Goal: Transaction & Acquisition: Purchase product/service

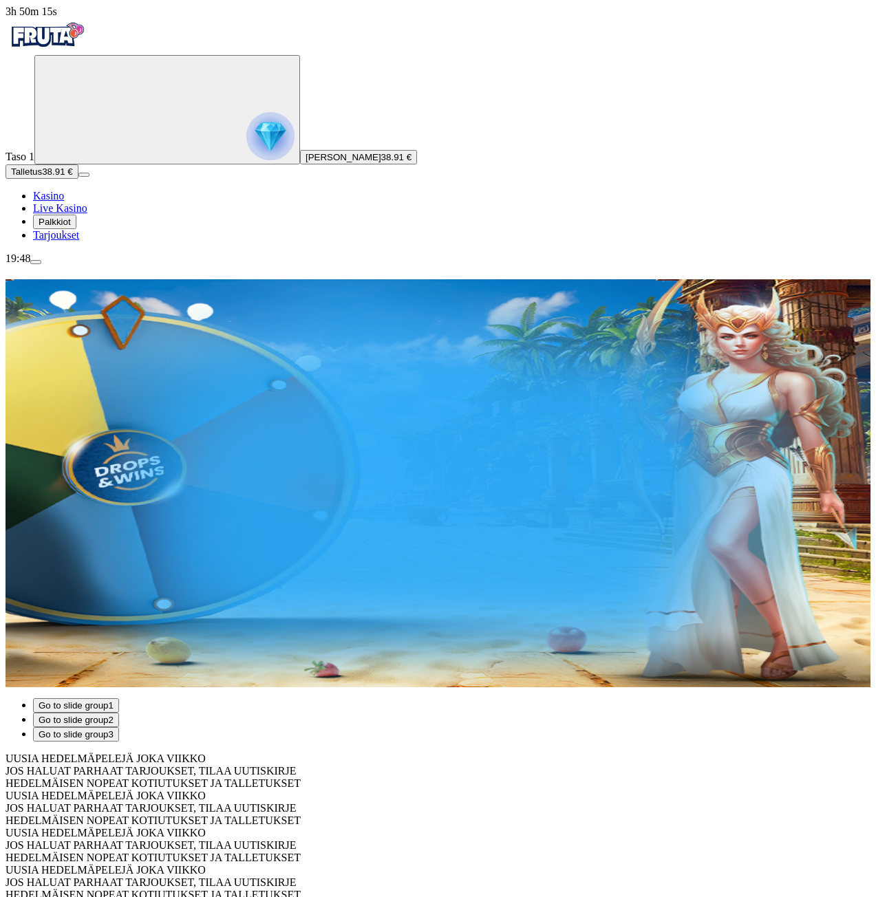
click at [79, 241] on span "Tarjoukset" at bounding box center [56, 235] width 46 height 12
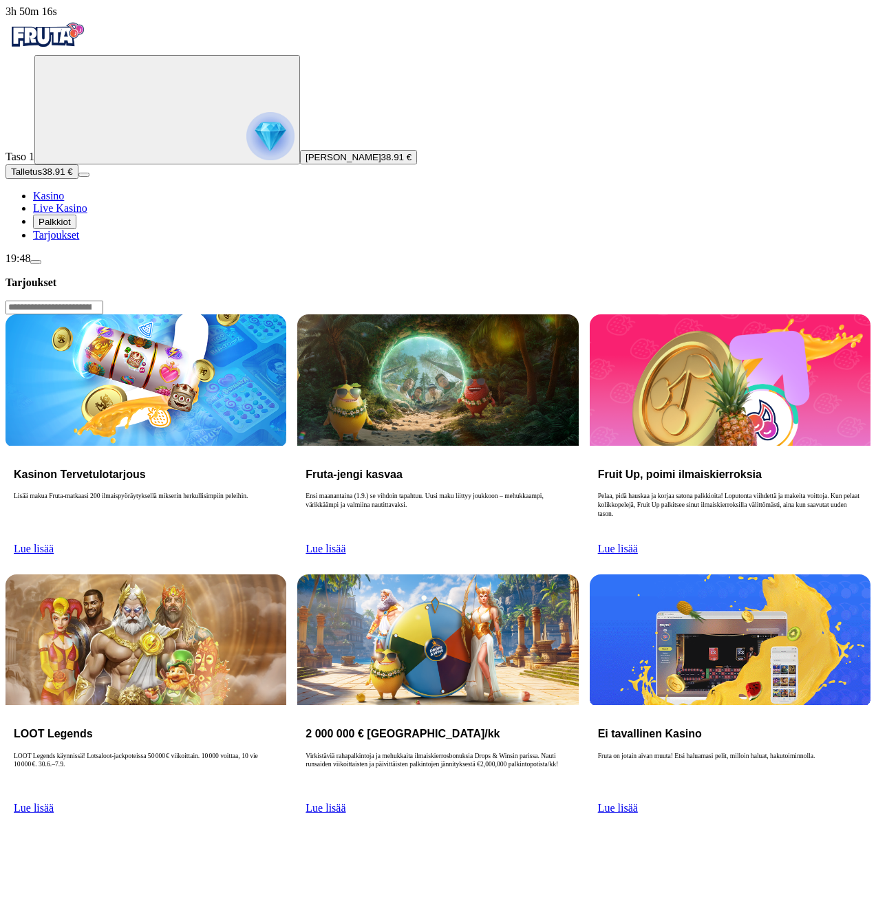
click at [76, 229] on button "Palkkiot" at bounding box center [54, 222] width 43 height 14
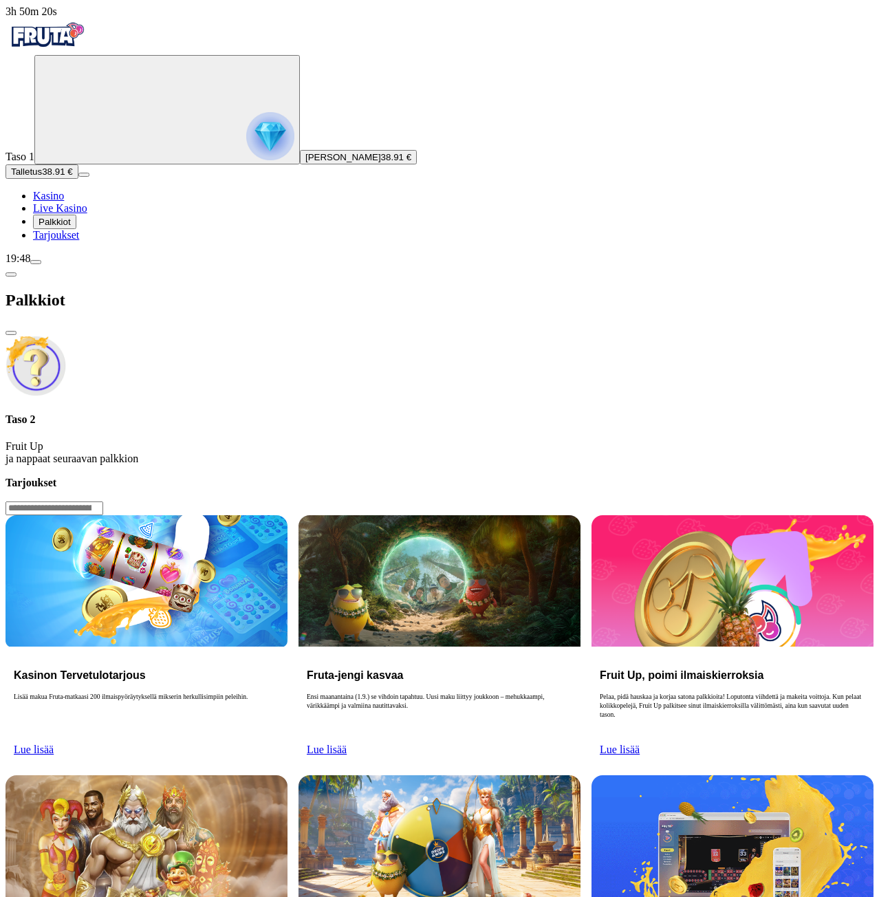
click at [11, 333] on span "close icon" at bounding box center [11, 333] width 0 height 0
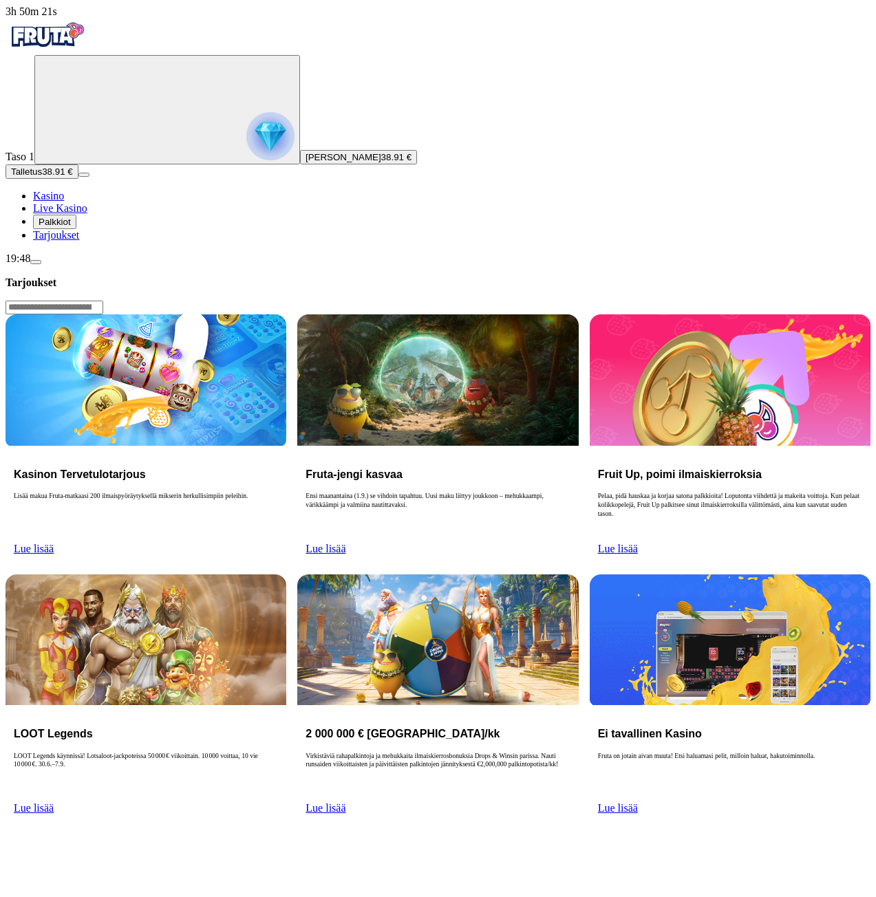
click at [54, 543] on span "Lue lisää" at bounding box center [34, 549] width 40 height 12
click at [273, 314] on img at bounding box center [146, 379] width 281 height 131
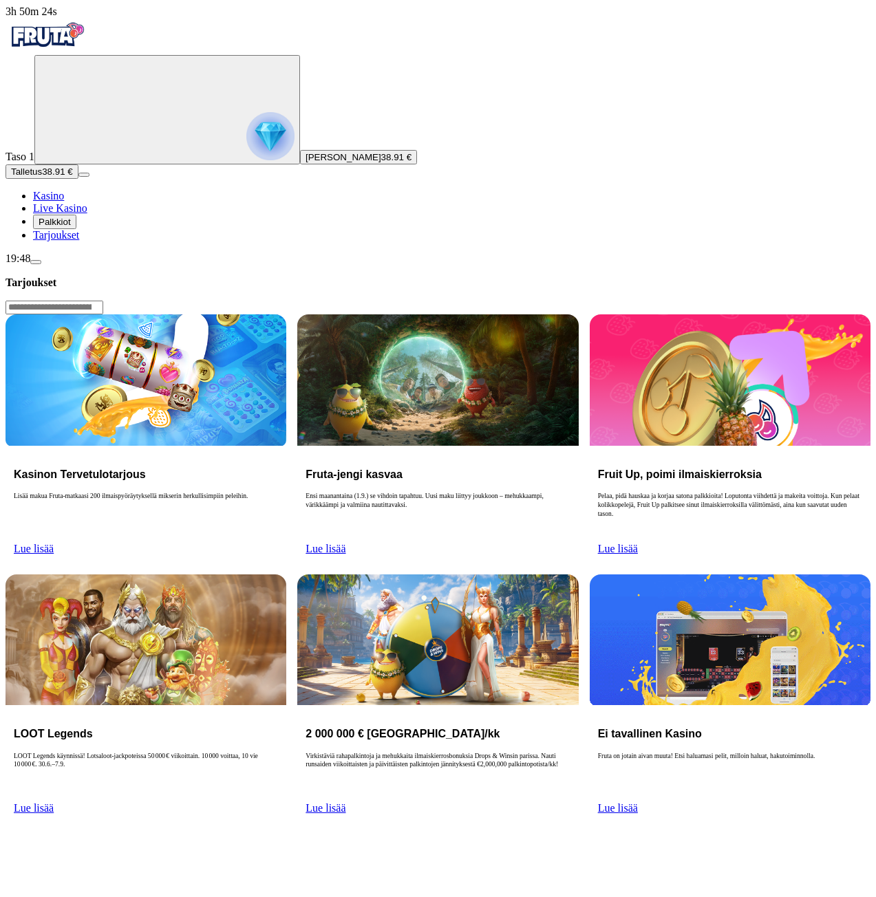
click at [266, 468] on h3 "Kasinon Tervetulotarjous" at bounding box center [146, 474] width 264 height 13
click at [188, 468] on h3 "Kasinon Tervetulotarjous" at bounding box center [146, 474] width 264 height 13
click at [219, 492] on p "Lisää makua Fruta-matkaasi 200 ilmaispyöräytyksellä mikserin herkullisimpiin pe…" at bounding box center [146, 514] width 264 height 44
click at [259, 492] on p "Lisää makua Fruta-matkaasi 200 ilmaispyöräytyksellä mikserin herkullisimpiin pe…" at bounding box center [146, 514] width 264 height 44
click at [269, 446] on div "Kasinon Tervetulotarjous Lisää makua Fruta-matkaasi 200 ilmaispyöräytyksellä mi…" at bounding box center [146, 505] width 281 height 118
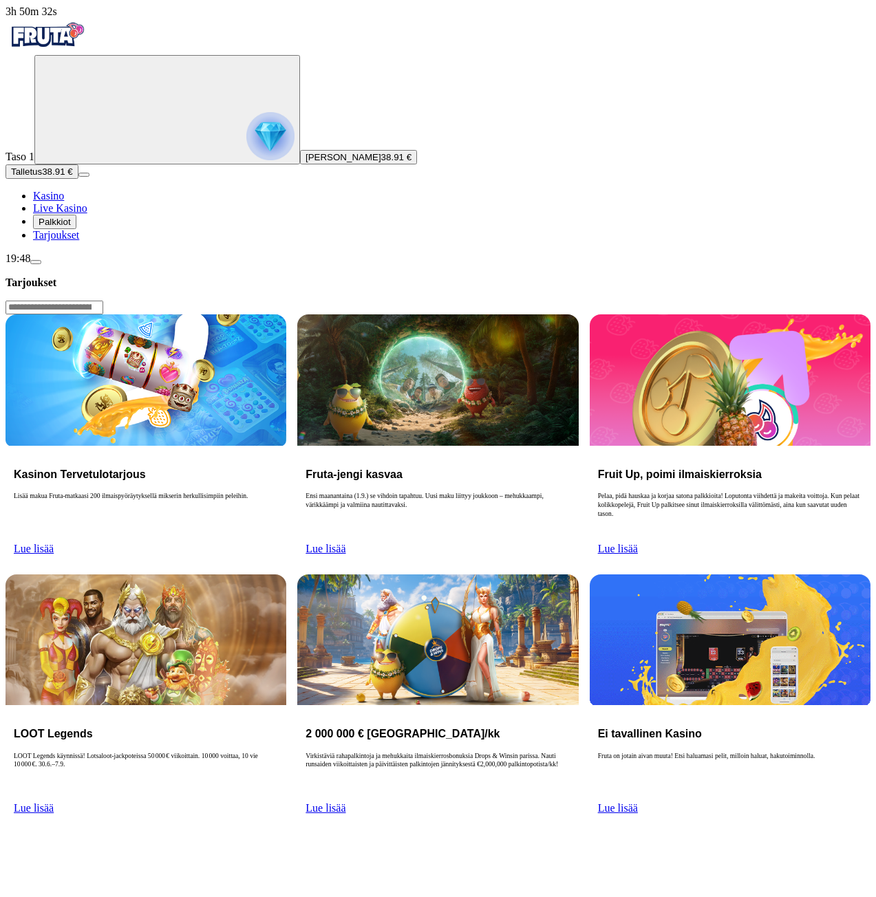
click at [54, 543] on link "Lue lisää" at bounding box center [34, 549] width 40 height 12
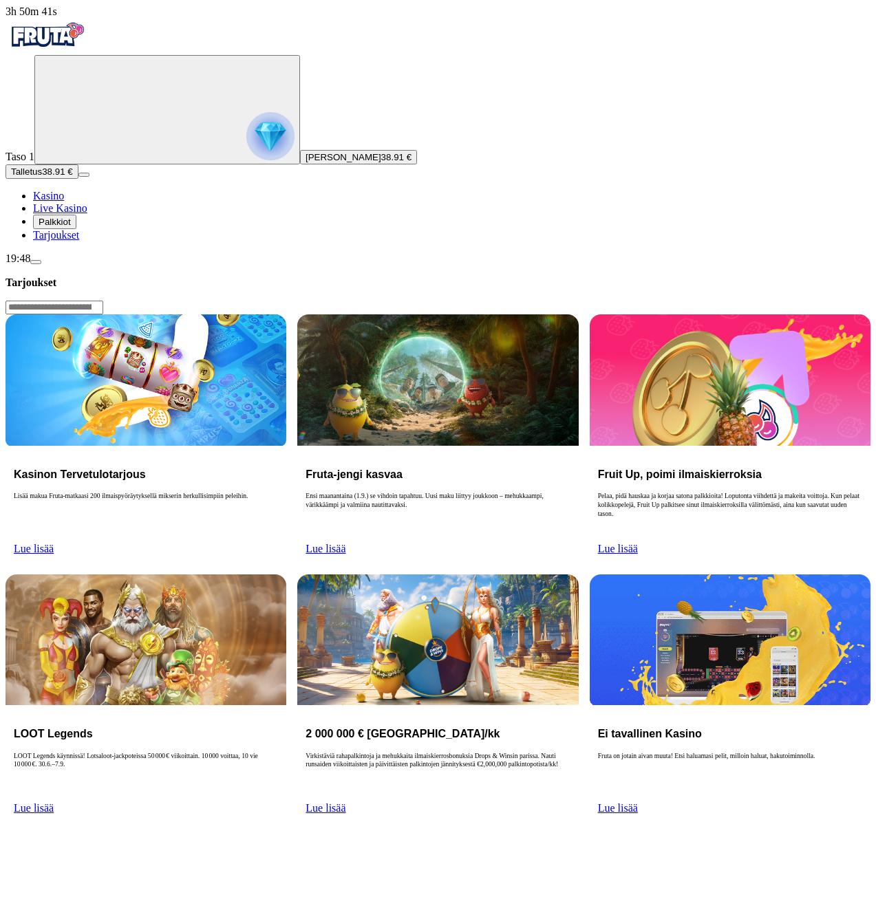
click at [54, 543] on span "Lue lisää" at bounding box center [34, 549] width 40 height 12
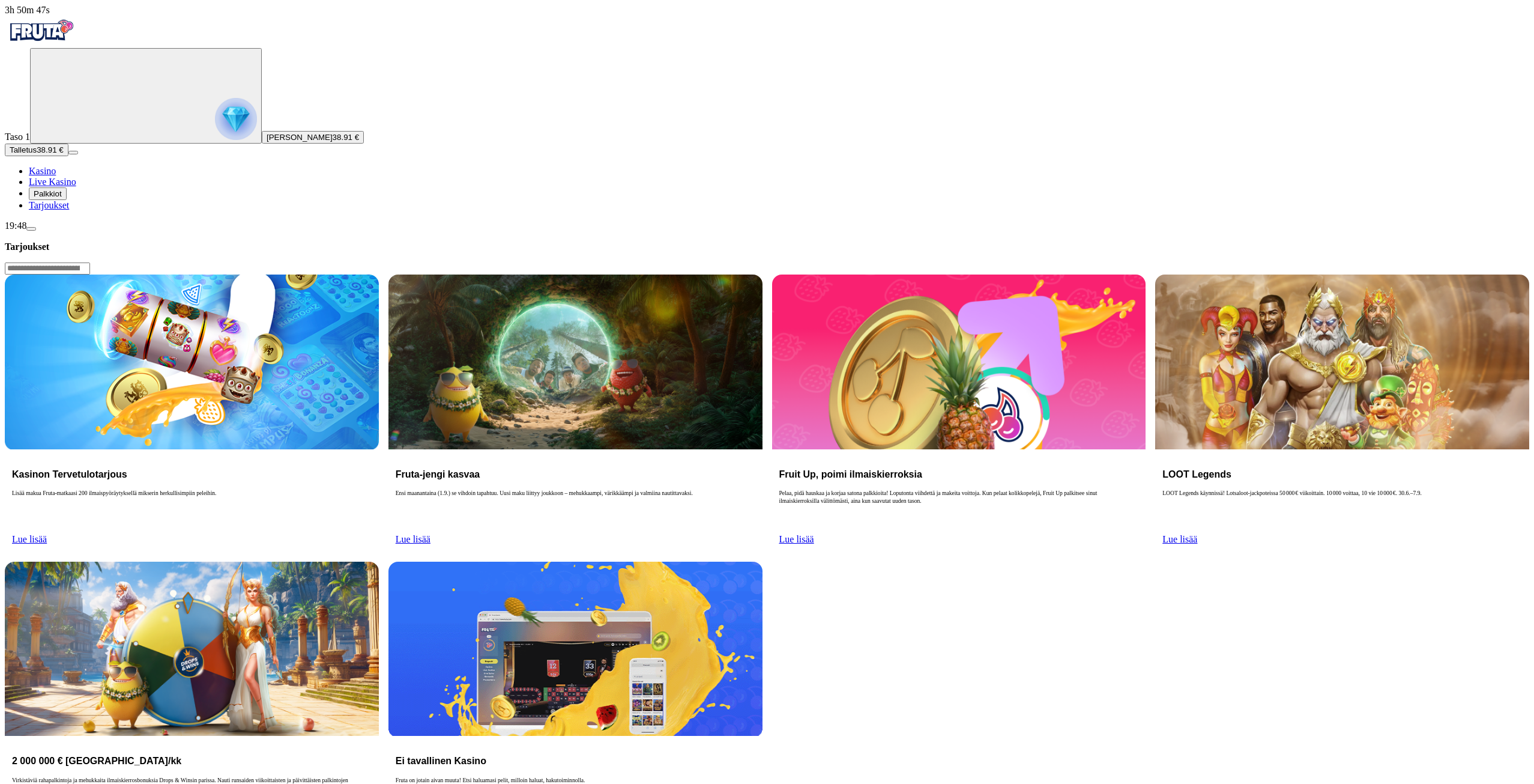
click at [47, 534] on link "Lue lisää" at bounding box center [30, 540] width 35 height 10
click at [218, 490] on p "Lisää makua Fruta-matkaasi 200 ilmaispyöräytyksellä mikserin herkullisimpiin pe…" at bounding box center [192, 509] width 360 height 38
click at [31, 229] on span "menu icon" at bounding box center [31, 229] width 0 height 0
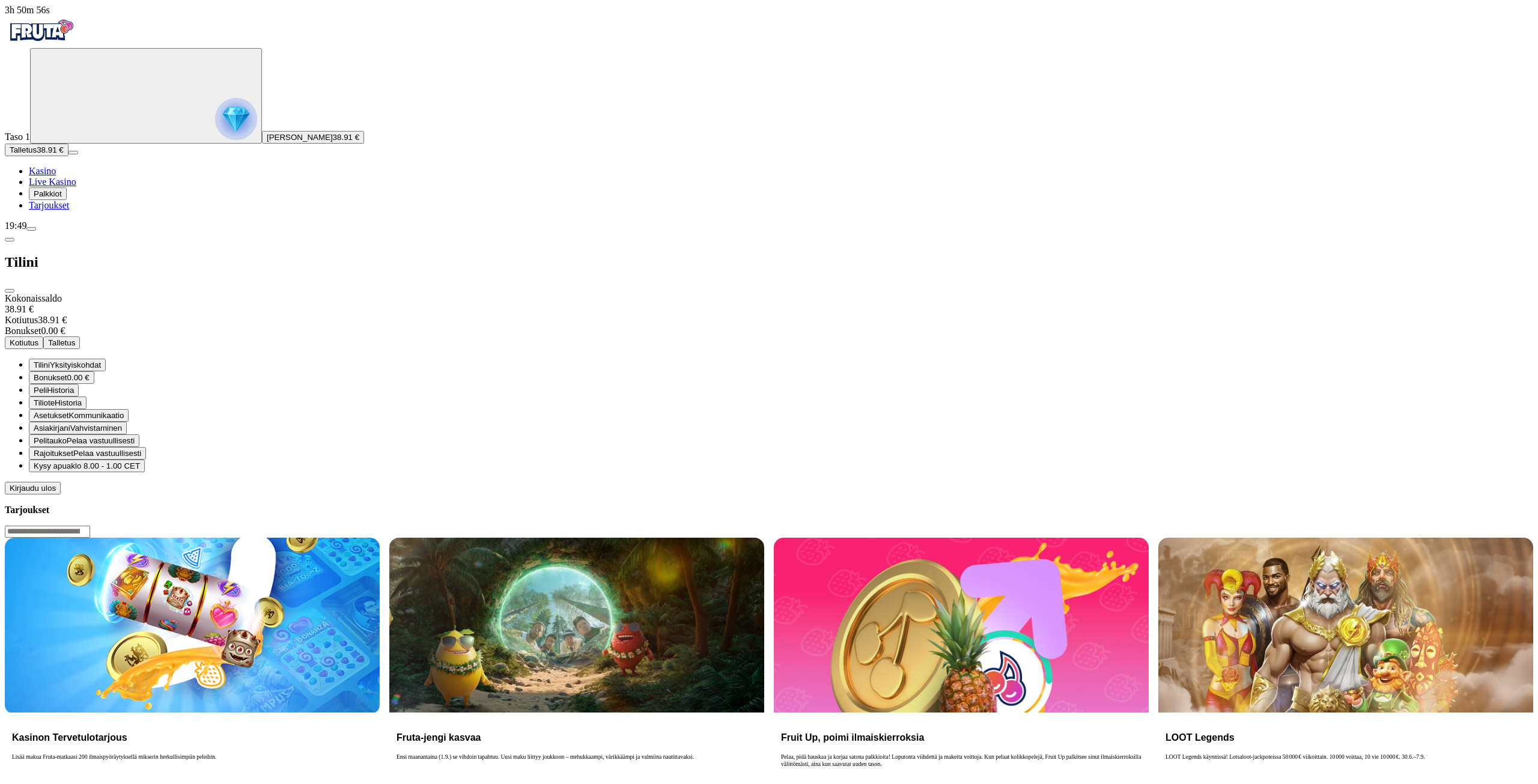
click at [47, 386] on span "Peli" at bounding box center [40, 390] width 13 height 9
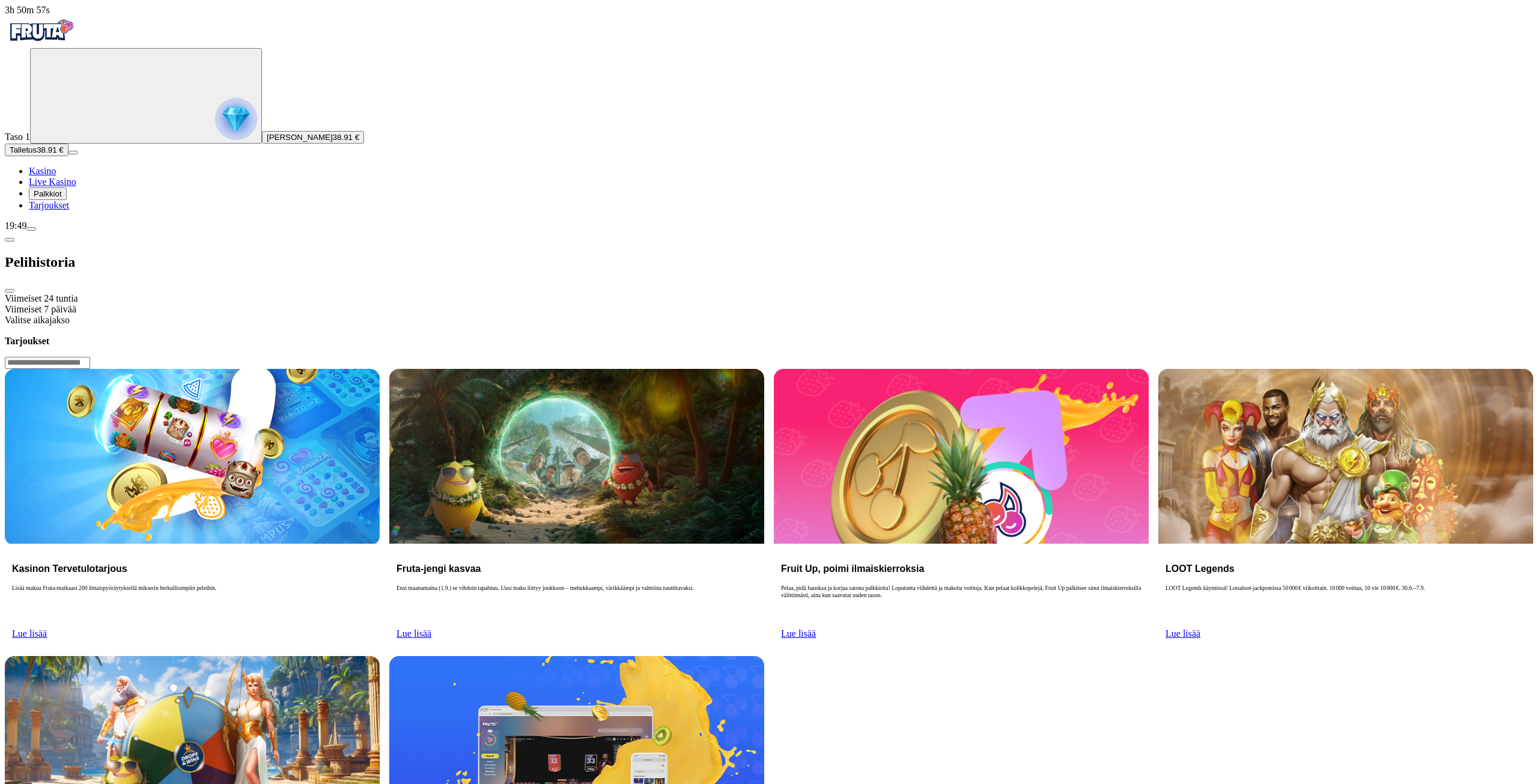
click at [226, 304] on div "Viimeiset 7 päivää" at bounding box center [769, 309] width 1528 height 10
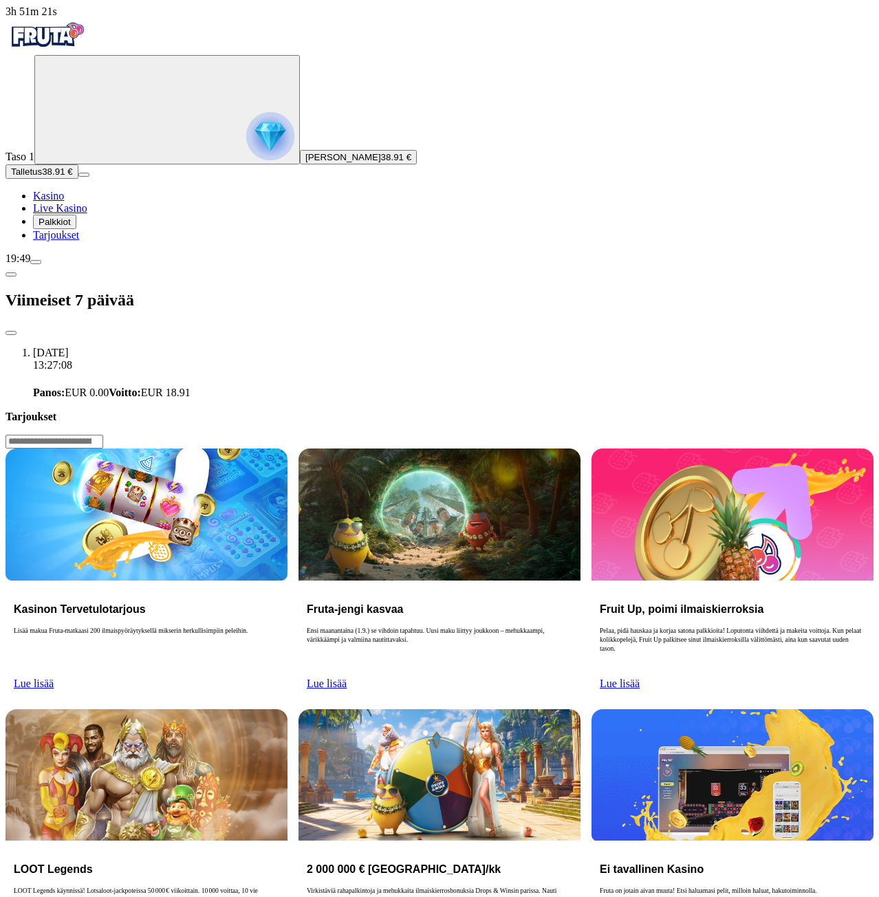
click at [11, 274] on span "chevron-left icon" at bounding box center [11, 274] width 0 height 0
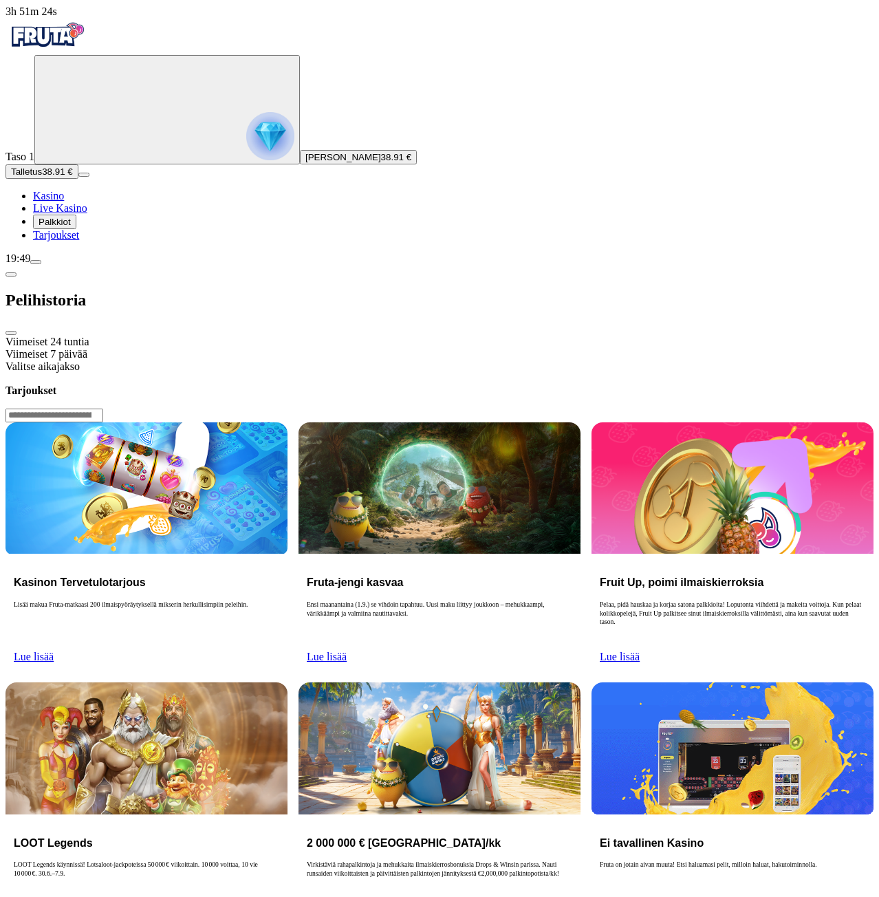
click at [11, 333] on span "close icon" at bounding box center [11, 333] width 0 height 0
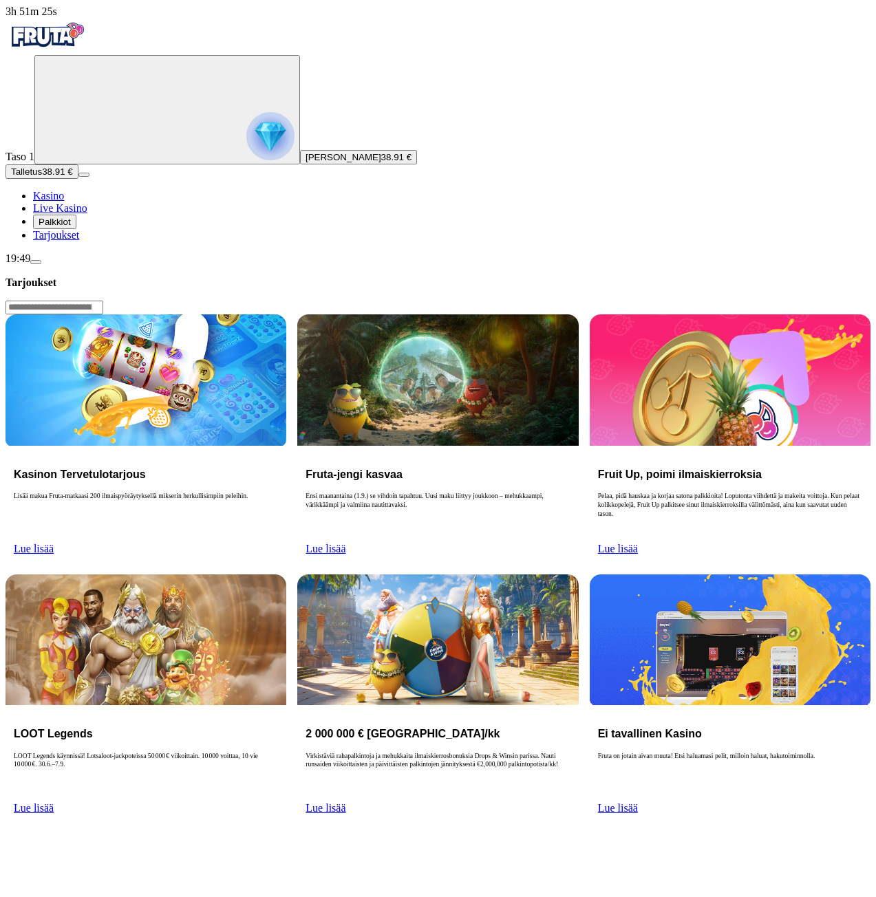
drag, startPoint x: 65, startPoint y: 379, endPoint x: 57, endPoint y: 382, distance: 8.1
click at [57, 227] on span "Palkkiot" at bounding box center [55, 222] width 32 height 10
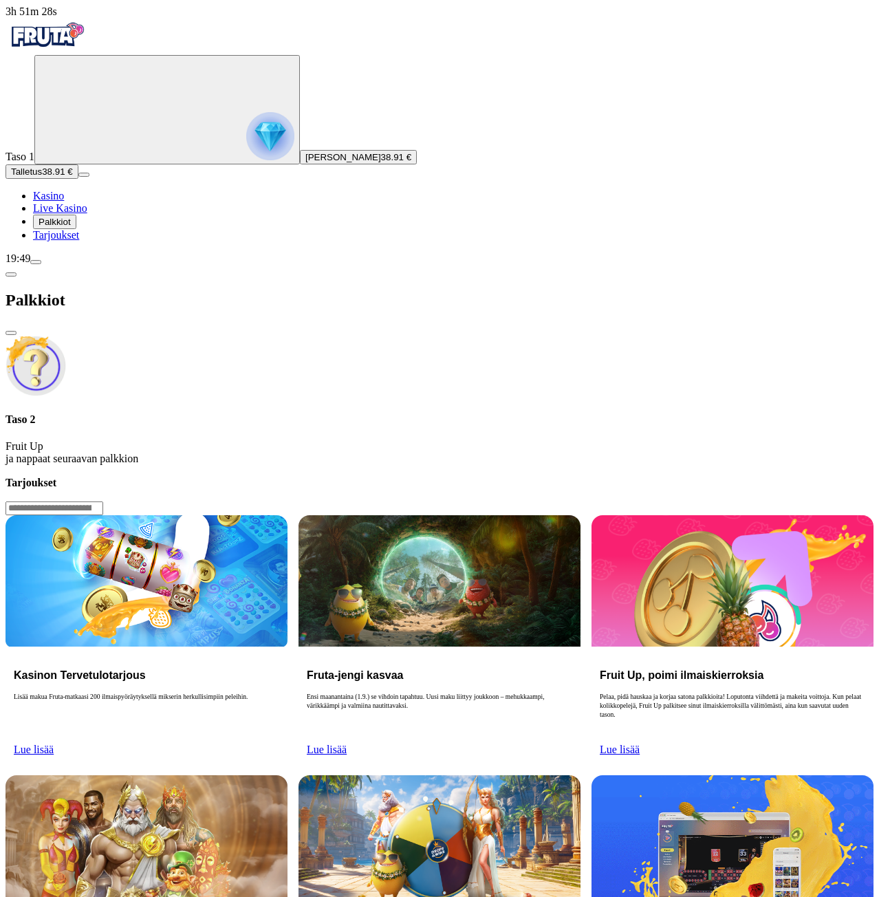
click at [11, 333] on span "close icon" at bounding box center [11, 333] width 0 height 0
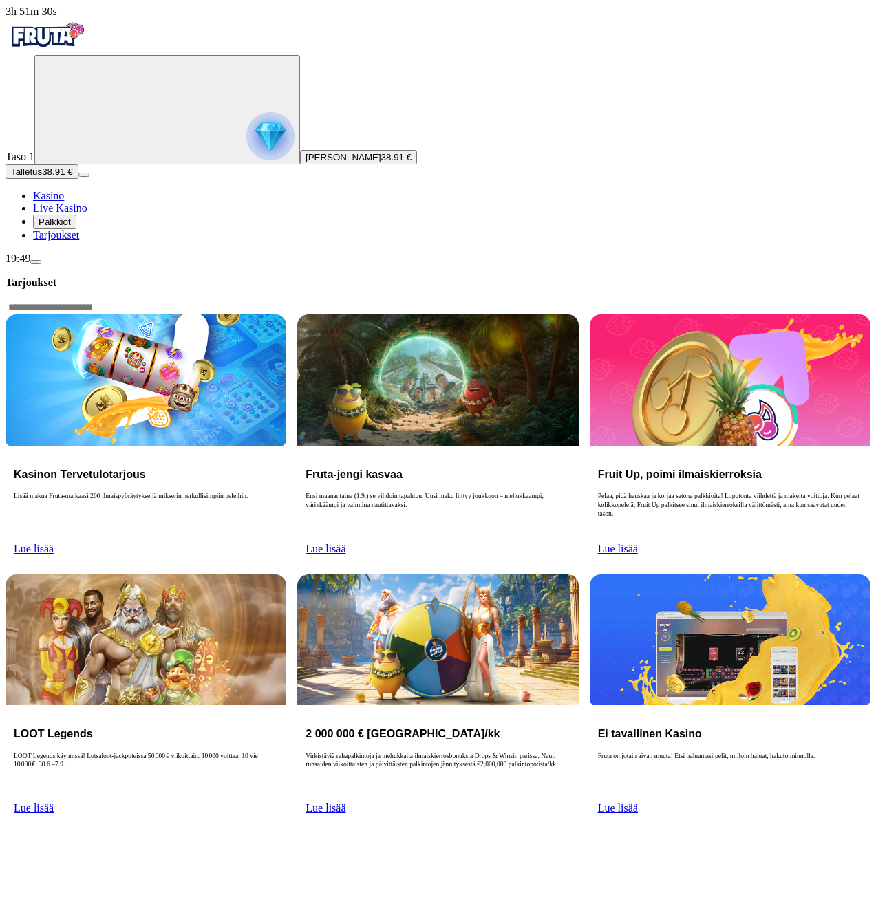
click at [281, 446] on div "Kasinon Tervetulotarjous Lisää makua Fruta-matkaasi 200 ilmaispyöräytyksellä mi…" at bounding box center [146, 505] width 281 height 118
click at [54, 543] on span "Lue lisää" at bounding box center [34, 549] width 40 height 12
click at [278, 492] on p "Lisää makua Fruta-matkaasi 200 ilmaispyöräytyksellä mikserin herkullisimpiin pe…" at bounding box center [146, 514] width 264 height 44
click at [278, 468] on h3 "Kasinon Tervetulotarjous" at bounding box center [146, 474] width 264 height 13
click at [286, 446] on div "Kasinon Tervetulotarjous Lisää makua Fruta-matkaasi 200 ilmaispyöräytyksellä mi…" at bounding box center [146, 505] width 281 height 118
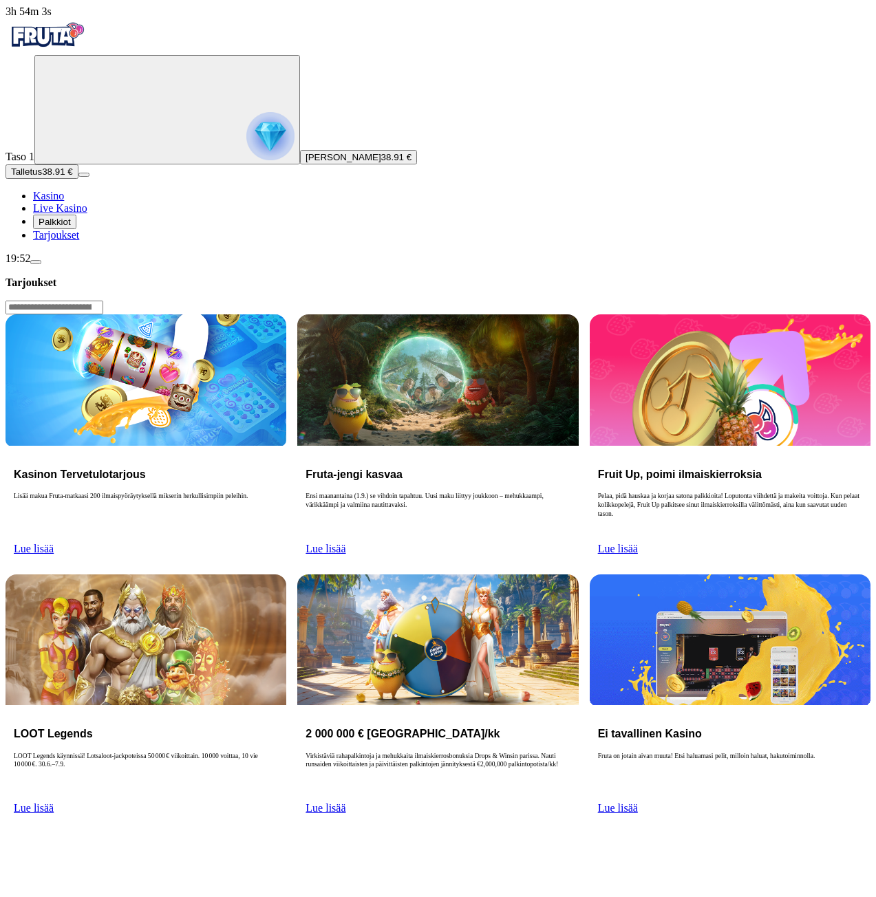
click at [286, 446] on div "Kasinon Tervetulotarjous Lisää makua Fruta-matkaasi 200 ilmaispyöräytyksellä mi…" at bounding box center [146, 505] width 281 height 118
click at [286, 314] on img at bounding box center [146, 379] width 281 height 131
click at [63, 227] on span "Palkkiot" at bounding box center [55, 222] width 32 height 10
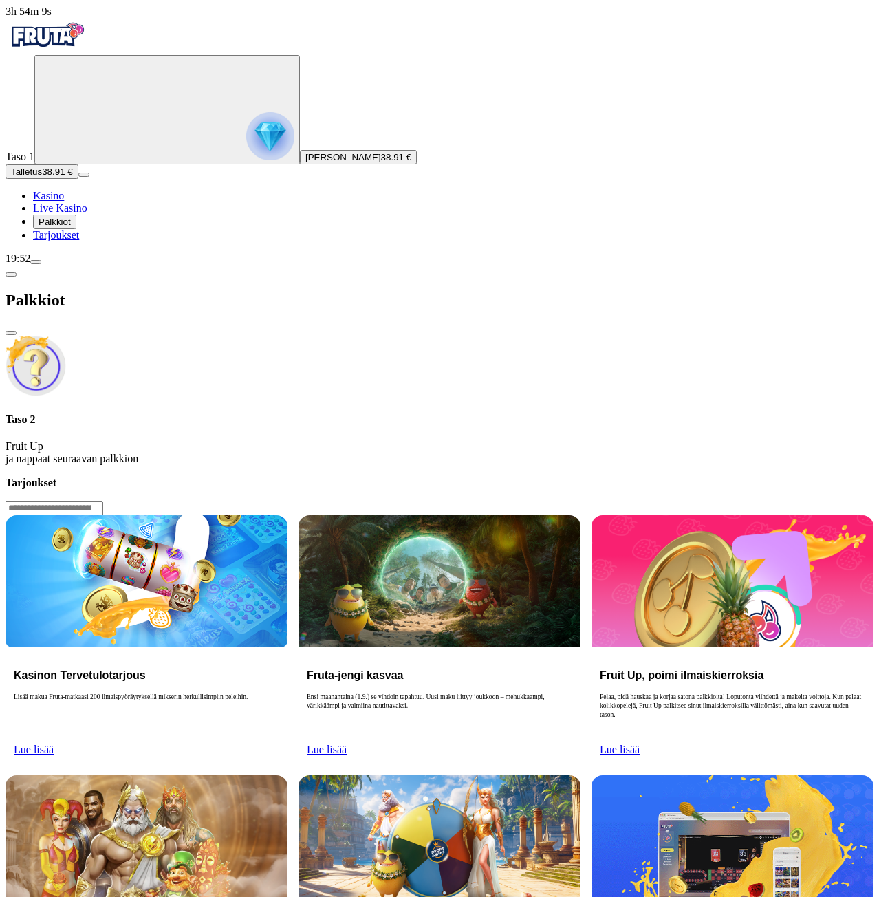
click at [66, 336] on img at bounding box center [36, 366] width 61 height 61
click at [49, 202] on link "Kasino" at bounding box center [48, 196] width 31 height 12
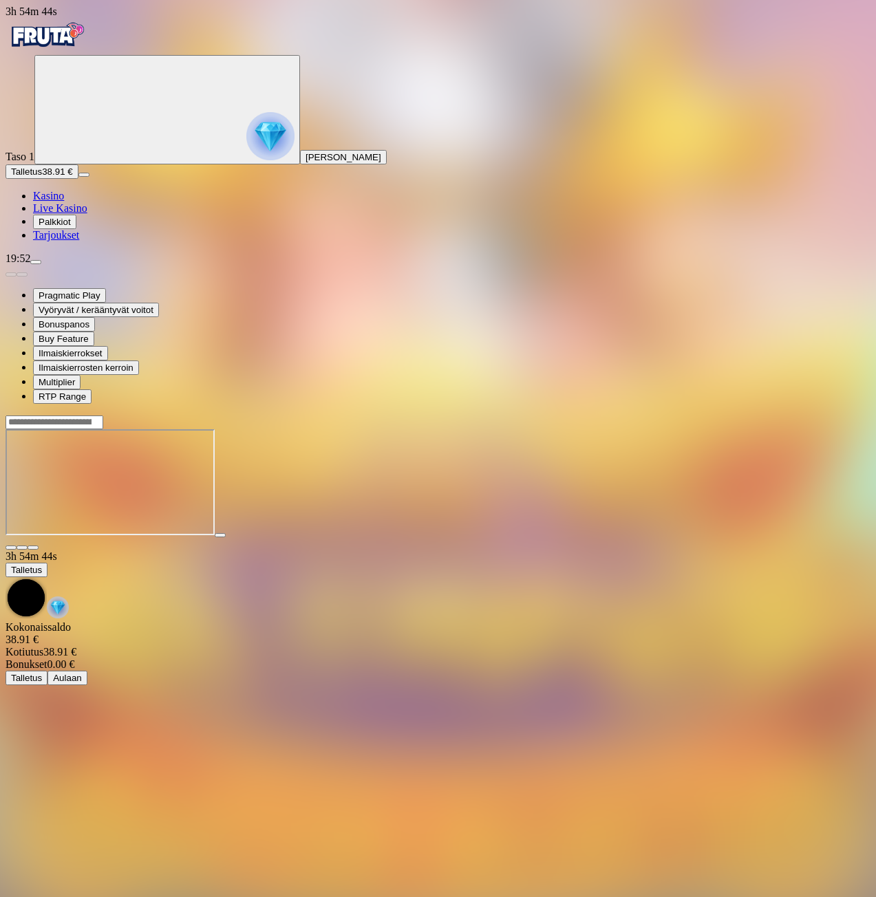
click at [73, 125] on circle "Primary" at bounding box center [143, 109] width 140 height 140
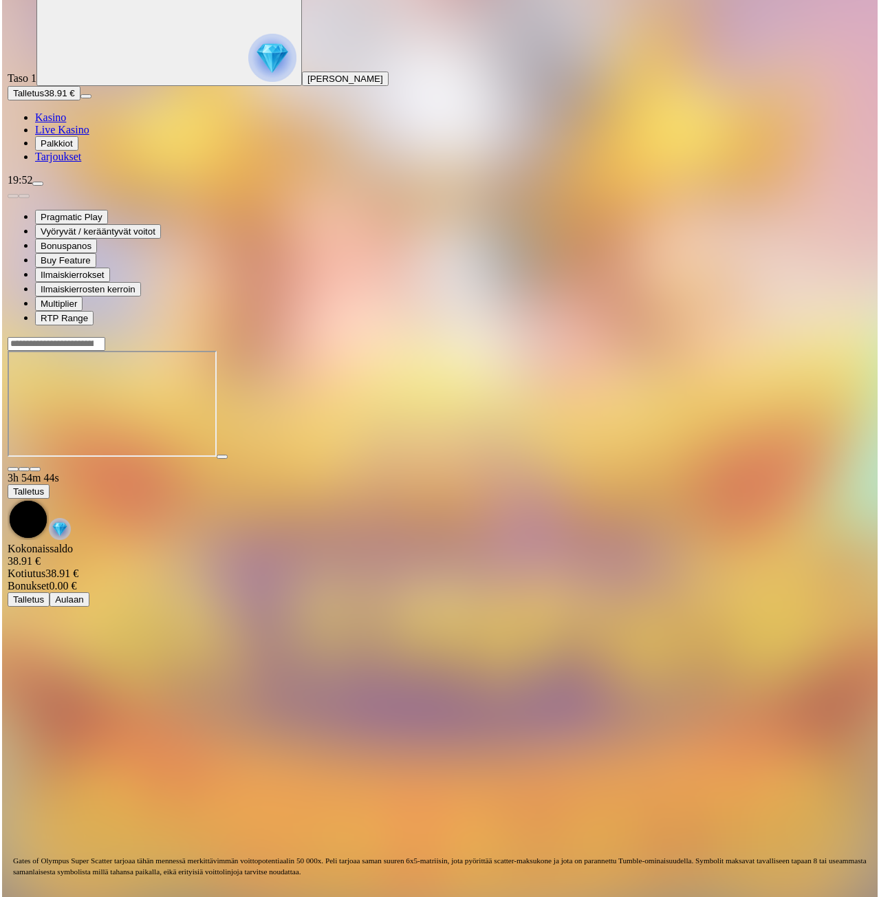
scroll to position [95, 0]
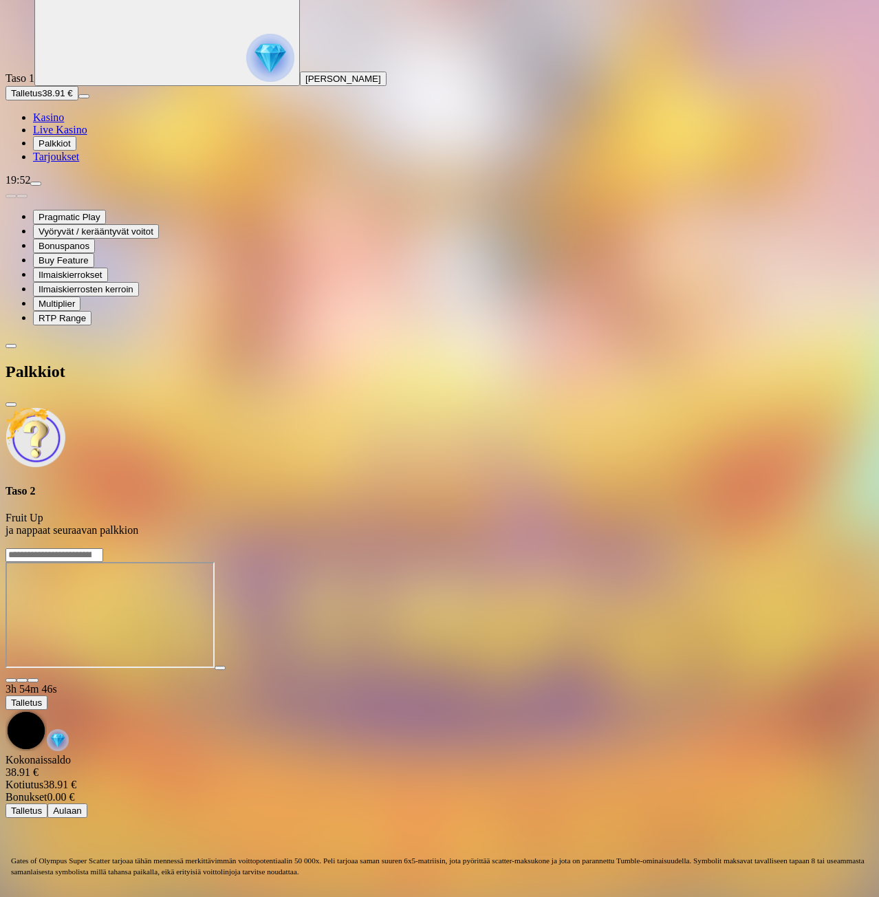
click at [69, 149] on span "Palkkiot" at bounding box center [55, 143] width 32 height 10
click at [11, 404] on span "close icon" at bounding box center [11, 404] width 0 height 0
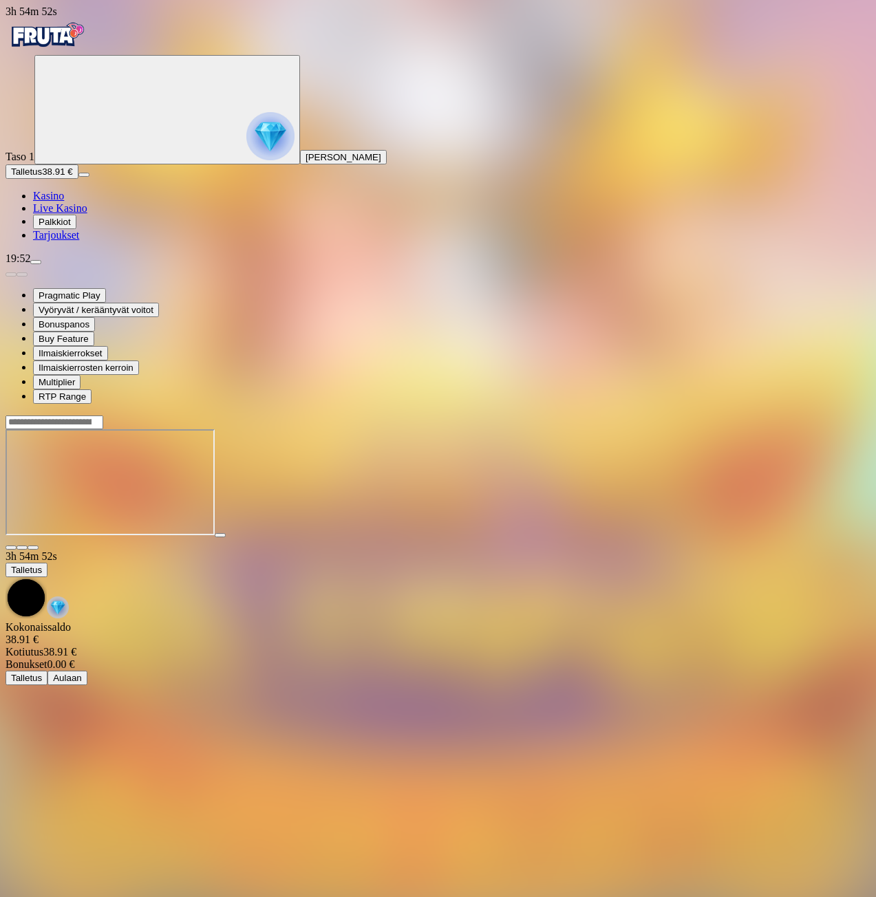
click at [49, 241] on link "Tarjoukset" at bounding box center [56, 235] width 46 height 12
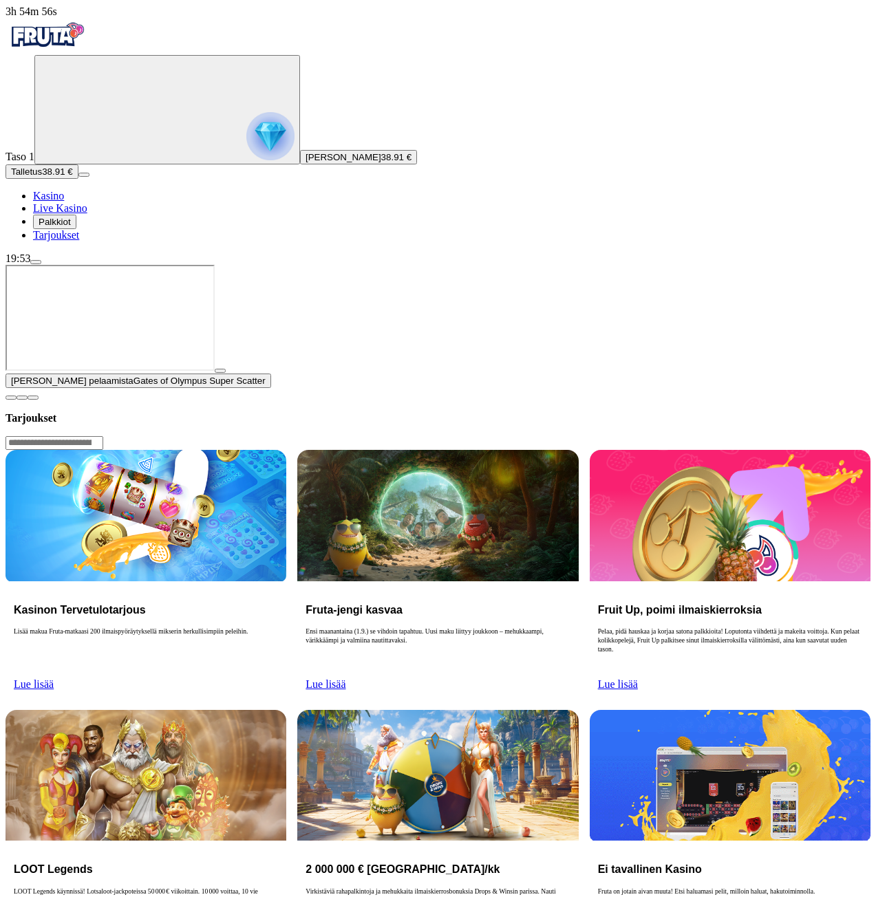
click at [11, 398] on span "close icon" at bounding box center [11, 398] width 0 height 0
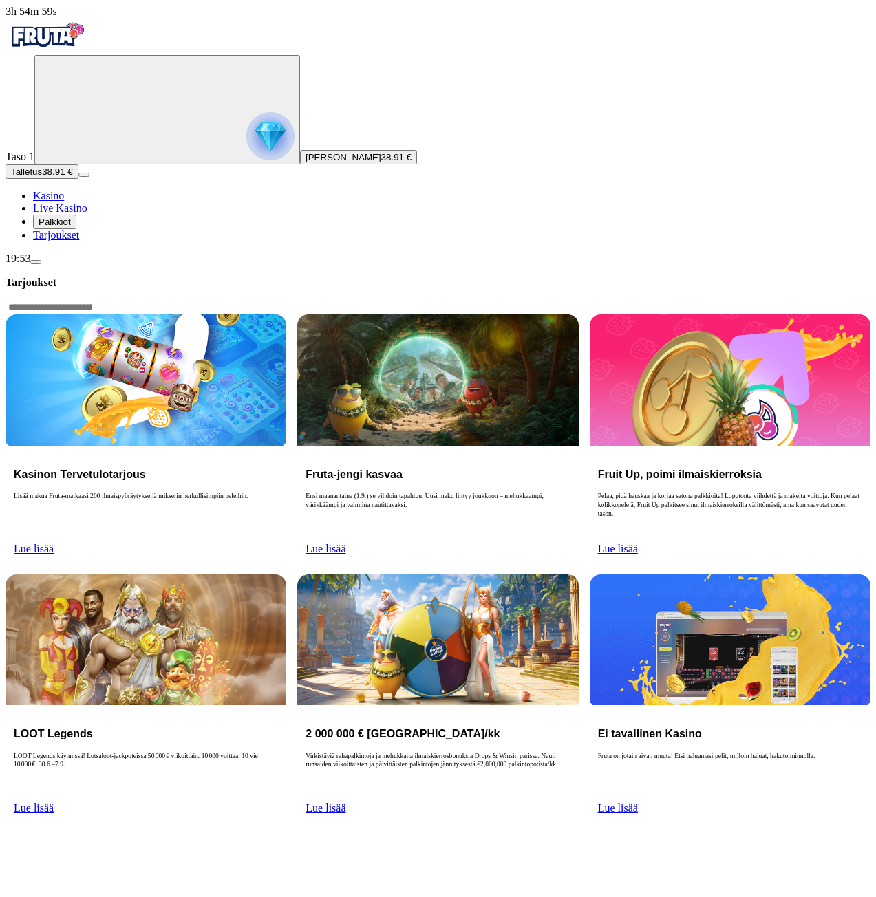
click at [54, 543] on span "Lue lisää" at bounding box center [34, 549] width 40 height 12
drag, startPoint x: 263, startPoint y: 230, endPoint x: 261, endPoint y: 242, distance: 12.0
click at [263, 492] on p "Lisää makua Fruta-matkaasi 200 ilmaispyöräytyksellä mikserin herkullisimpiin pe…" at bounding box center [146, 514] width 264 height 44
click at [54, 543] on span "Lue lisää" at bounding box center [34, 549] width 40 height 12
click at [54, 802] on link "Lue lisää" at bounding box center [34, 808] width 40 height 12
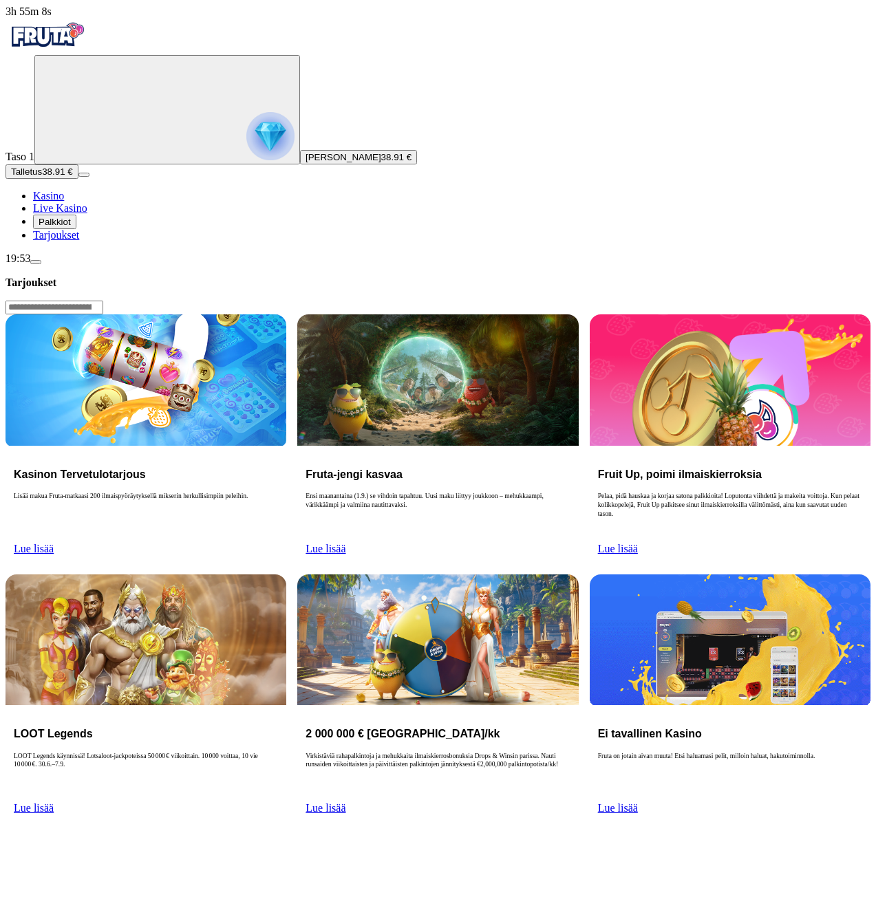
click at [278, 468] on h3 "Kasinon Tervetulotarjous" at bounding box center [146, 474] width 264 height 13
click at [286, 314] on img at bounding box center [146, 379] width 281 height 131
click at [502, 314] on img at bounding box center [437, 379] width 281 height 131
click at [345, 543] on link "Lue lisää" at bounding box center [325, 549] width 40 height 12
